Goal: Contribute content: Add original content to the website for others to see

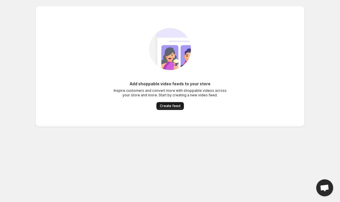
click at [161, 107] on span "Create feed" at bounding box center [170, 106] width 21 height 5
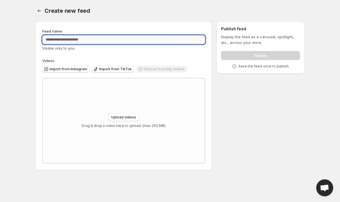
click at [81, 41] on input "Feed name" at bounding box center [123, 39] width 163 height 9
type input "**********"
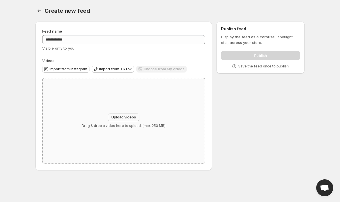
click at [129, 115] on button "Upload videos" at bounding box center [123, 117] width 31 height 8
type input "**********"
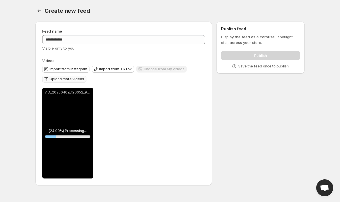
click at [68, 81] on span "Upload more videos" at bounding box center [67, 79] width 35 height 5
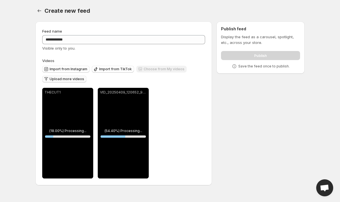
click at [69, 81] on span "Upload more videos" at bounding box center [67, 79] width 35 height 5
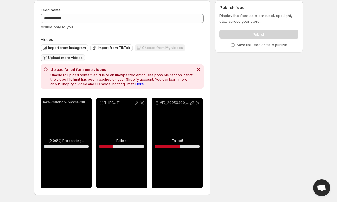
scroll to position [21, 0]
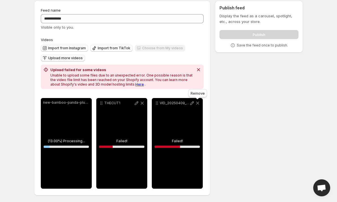
click at [198, 101] on icon at bounding box center [198, 103] width 6 height 6
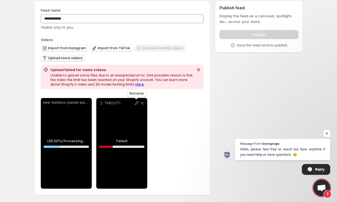
click at [139, 101] on icon at bounding box center [137, 103] width 6 height 6
click at [142, 104] on icon at bounding box center [142, 103] width 6 height 6
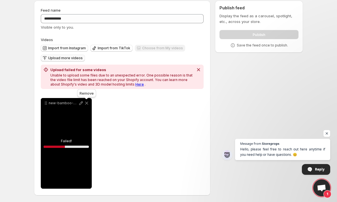
click at [84, 104] on icon at bounding box center [87, 103] width 6 height 6
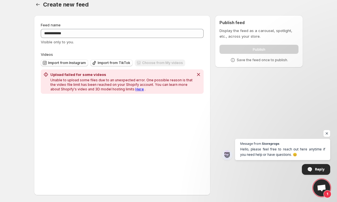
scroll to position [6, 0]
click at [196, 75] on icon "Dismiss notification" at bounding box center [199, 75] width 6 height 6
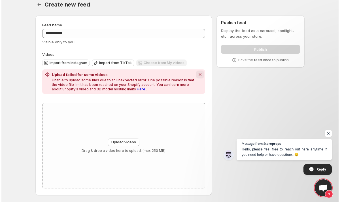
scroll to position [0, 0]
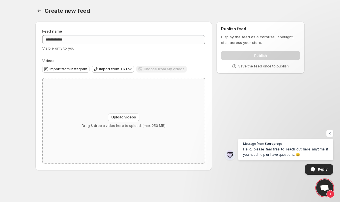
click at [128, 113] on div "Upload videos Drag & drop a video here to upload. (max 250 MB)" at bounding box center [123, 120] width 162 height 85
type input "**********"
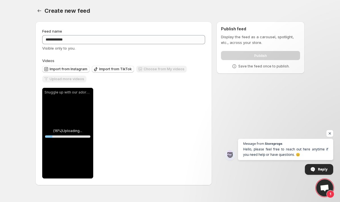
click at [125, 102] on div "**********" at bounding box center [123, 133] width 163 height 91
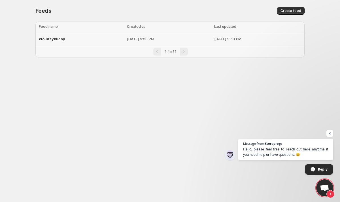
click at [196, 42] on td "Aug 11, 2025, 9:58 PM" at bounding box center [168, 39] width 87 height 14
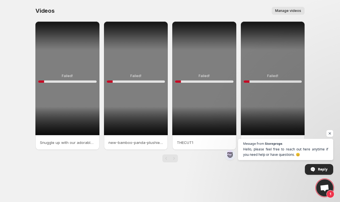
click at [87, 80] on div "Failed! 10 %" at bounding box center [67, 79] width 64 height 114
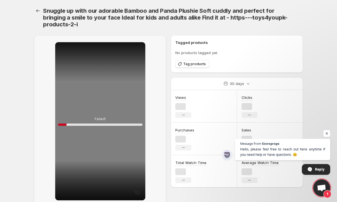
click at [287, 7] on span "Snuggle up with our adorable Bamboo and Panda Plushie Soft cuddly and perfect f…" at bounding box center [165, 17] width 244 height 20
click at [35, 12] on button "Settings" at bounding box center [38, 11] width 8 height 8
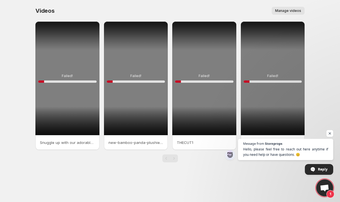
click at [35, 12] on div "Videos. This page is ready Videos Manage videos More actions Manage videos Fail…" at bounding box center [170, 88] width 283 height 176
click at [248, 20] on div "Videos. This page is ready Videos Manage videos More actions Manage videos" at bounding box center [169, 11] width 269 height 22
click at [328, 133] on span "Open chat" at bounding box center [329, 133] width 7 height 7
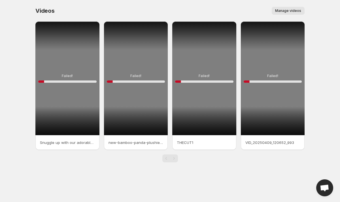
click at [172, 158] on div "Pagination" at bounding box center [174, 158] width 8 height 8
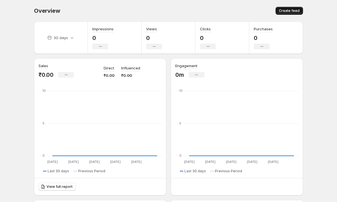
click at [290, 12] on span "Create feed" at bounding box center [289, 10] width 21 height 5
click at [289, 10] on span "Create feed" at bounding box center [289, 10] width 21 height 5
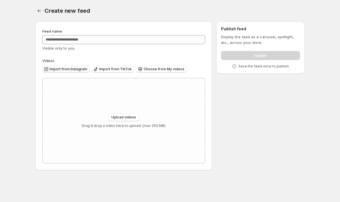
click at [82, 69] on span "Import from Instagram" at bounding box center [69, 69] width 38 height 5
click at [121, 116] on span "Upload videos" at bounding box center [123, 117] width 25 height 5
type input "**********"
